Goal: Transaction & Acquisition: Book appointment/travel/reservation

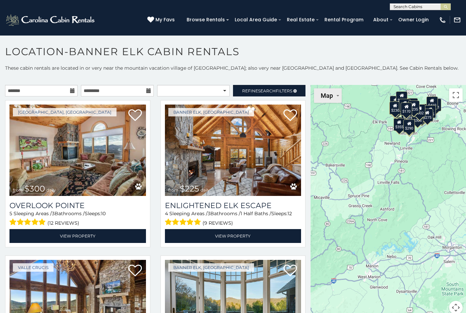
click at [338, 96] on img "Change map style" at bounding box center [338, 95] width 2 height 1
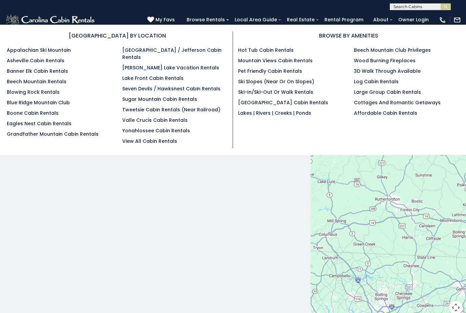
click at [81, 137] on link "Grandfather Mountain Cabin Rentals" at bounding box center [53, 134] width 92 height 7
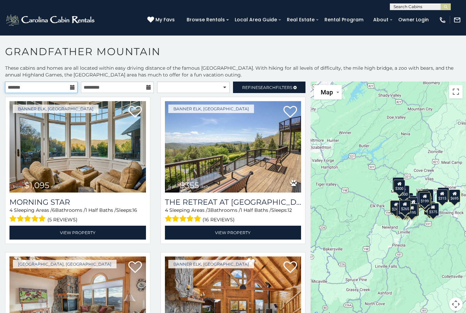
click at [69, 85] on input "text" at bounding box center [41, 88] width 72 height 12
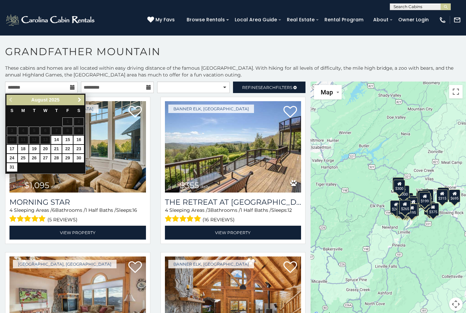
click at [79, 102] on span "Next" at bounding box center [79, 99] width 5 height 5
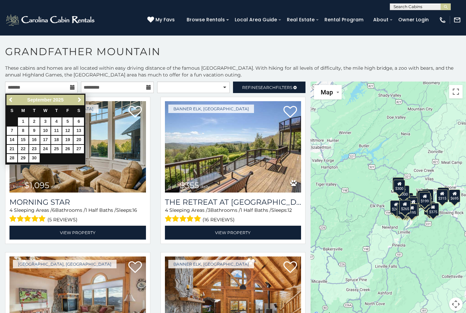
click at [81, 131] on link "13" at bounding box center [78, 131] width 10 height 8
type input "**********"
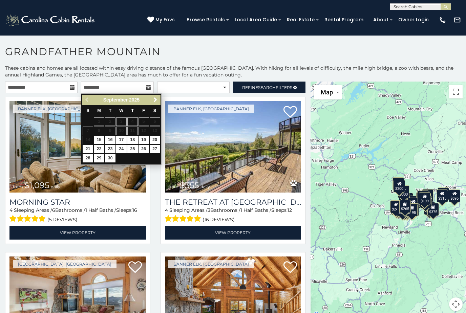
click at [99, 137] on link "15" at bounding box center [99, 140] width 10 height 8
type input "**********"
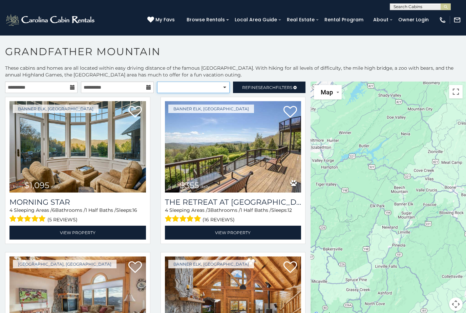
click at [222, 88] on select "**********" at bounding box center [193, 88] width 72 height 12
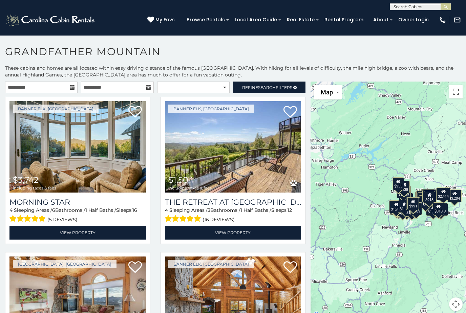
click at [278, 85] on span "Refine Search Filters" at bounding box center [267, 87] width 50 height 5
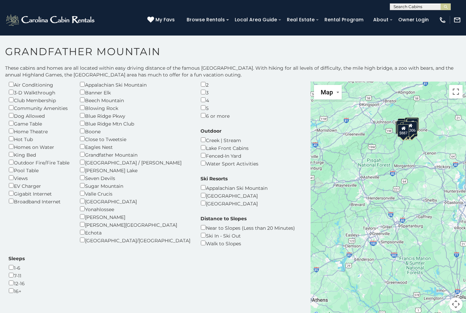
scroll to position [34, 0]
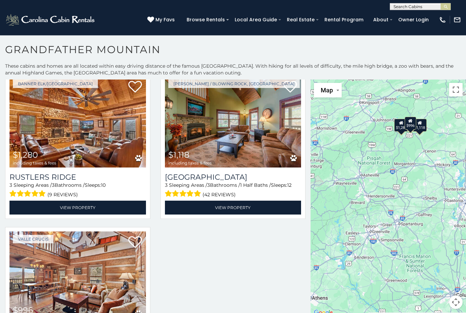
scroll to position [2, 0]
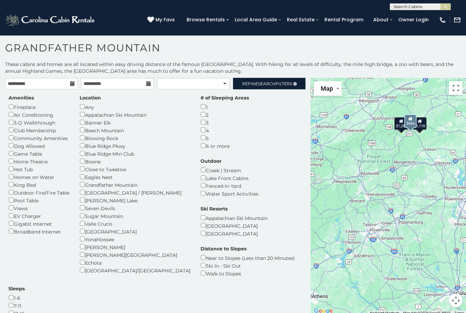
scroll to position [0, 0]
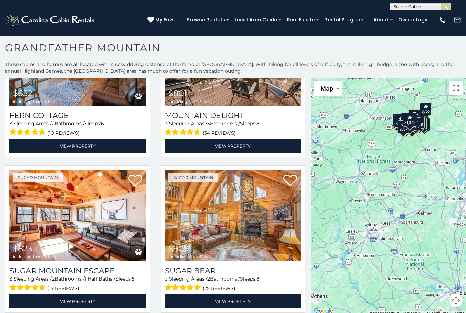
scroll to position [1750, 0]
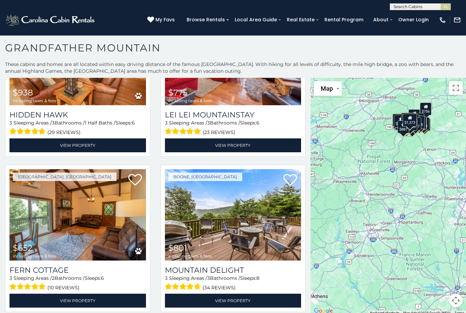
scroll to position [1580, 0]
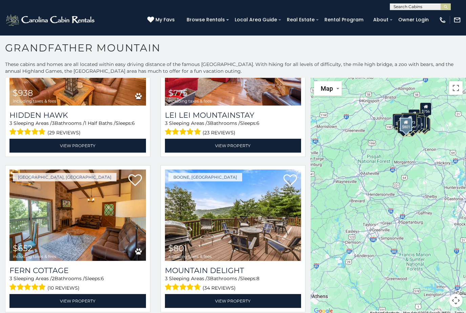
click at [255, 170] on img at bounding box center [233, 215] width 136 height 91
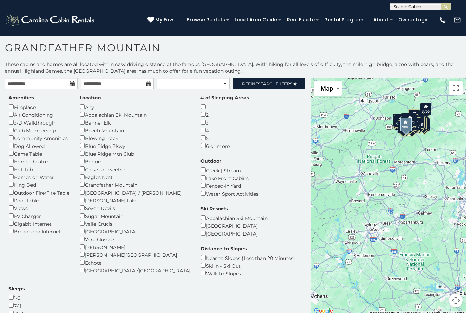
scroll to position [0, 0]
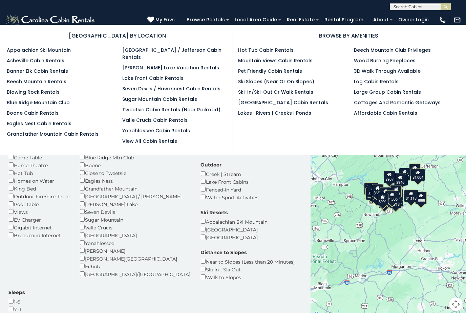
click at [45, 116] on link "Boone Cabin Rentals" at bounding box center [33, 113] width 52 height 7
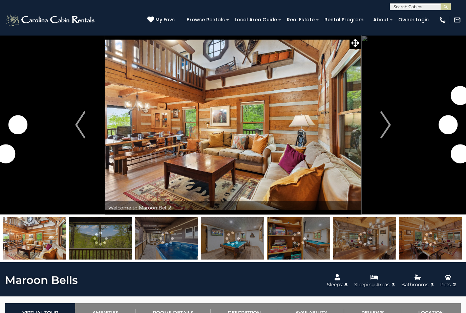
click at [384, 125] on img "Next" at bounding box center [386, 124] width 10 height 27
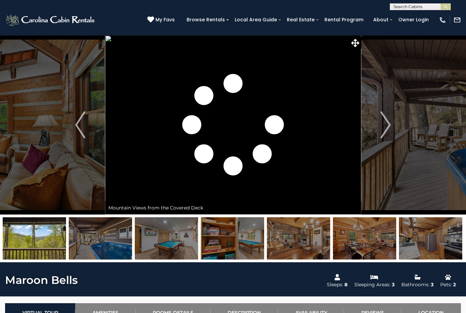
click at [386, 125] on img "Next" at bounding box center [386, 124] width 10 height 27
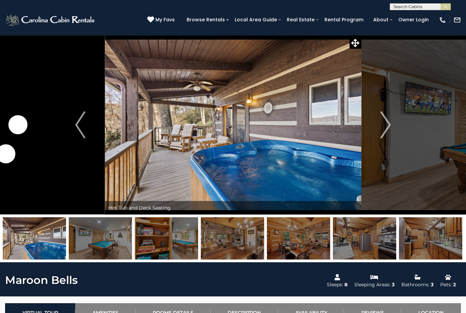
click at [384, 124] on img "Next" at bounding box center [386, 124] width 10 height 27
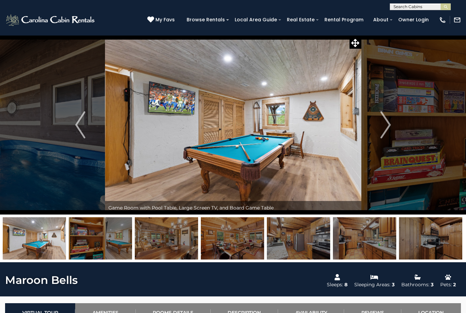
click at [384, 122] on img "Next" at bounding box center [386, 124] width 10 height 27
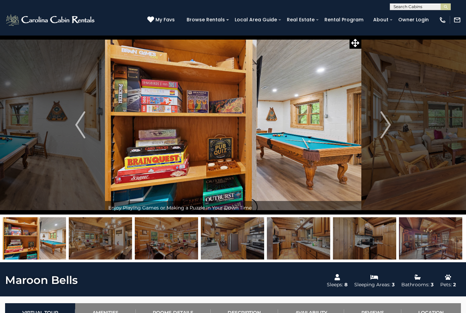
click at [393, 122] on button "Next" at bounding box center [385, 124] width 49 height 179
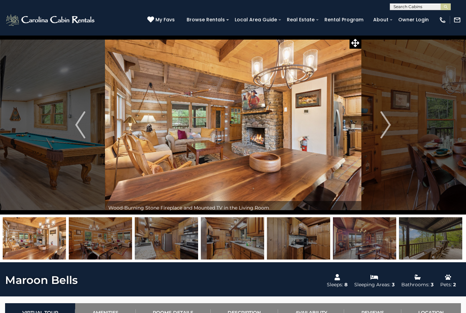
click at [391, 122] on button "Next" at bounding box center [385, 124] width 49 height 179
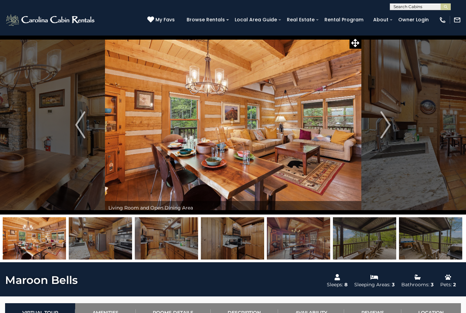
click at [389, 124] on img "Next" at bounding box center [386, 124] width 10 height 27
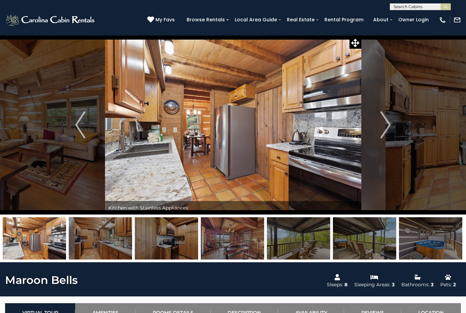
click at [392, 123] on button "Next" at bounding box center [385, 124] width 49 height 179
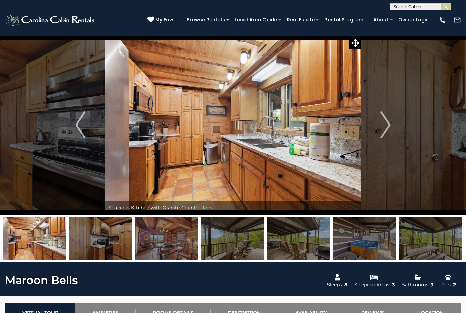
click at [391, 123] on img "Next" at bounding box center [386, 124] width 10 height 27
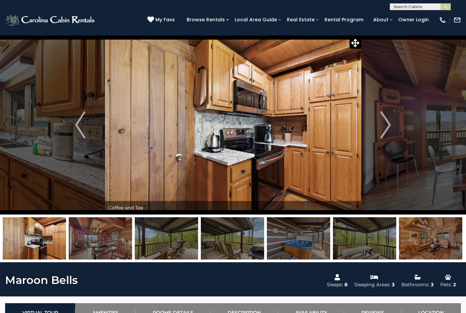
click at [390, 123] on img "Next" at bounding box center [386, 124] width 10 height 27
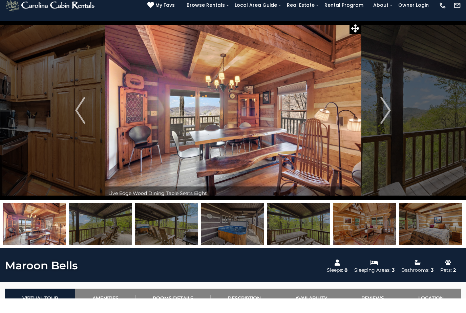
scroll to position [18, 0]
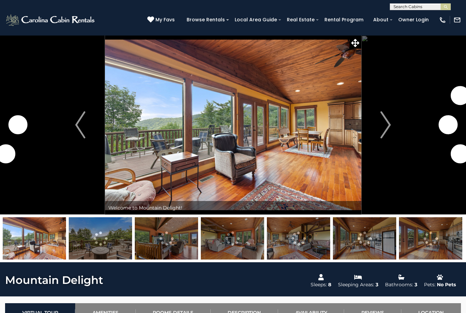
click at [380, 138] on button "Next" at bounding box center [385, 124] width 49 height 179
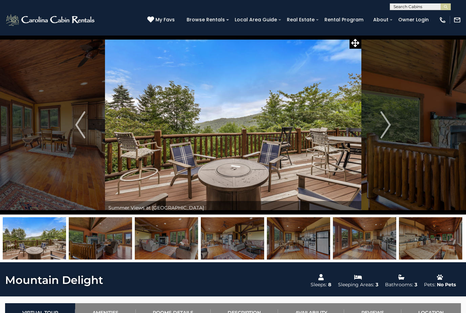
click at [381, 127] on img "Next" at bounding box center [386, 124] width 10 height 27
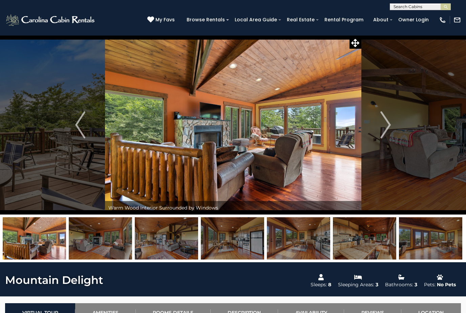
click at [380, 124] on button "Next" at bounding box center [385, 124] width 49 height 179
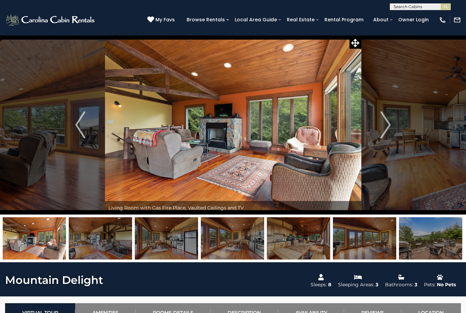
click at [378, 122] on button "Next" at bounding box center [385, 124] width 49 height 179
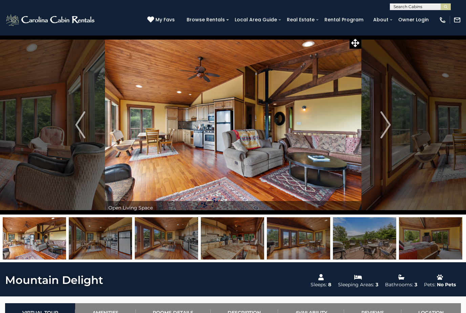
click at [381, 121] on img "Next" at bounding box center [386, 124] width 10 height 27
